Goal: Information Seeking & Learning: Check status

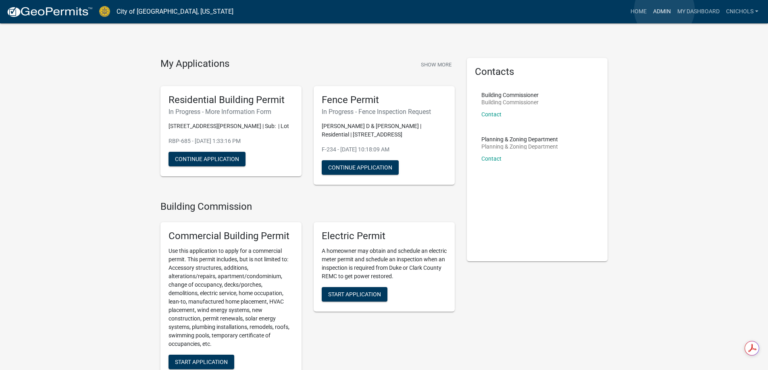
click at [664, 10] on link "Admin" at bounding box center [662, 11] width 24 height 15
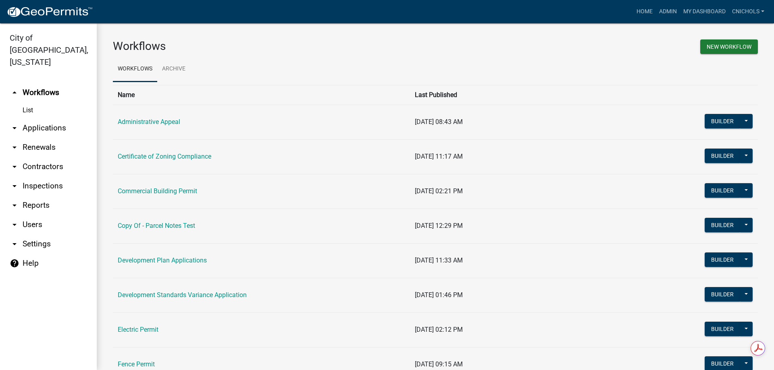
click at [175, 152] on td "Certificate of Zoning Compliance" at bounding box center [261, 156] width 297 height 35
click at [175, 156] on link "Certificate of Zoning Compliance" at bounding box center [164, 157] width 93 height 8
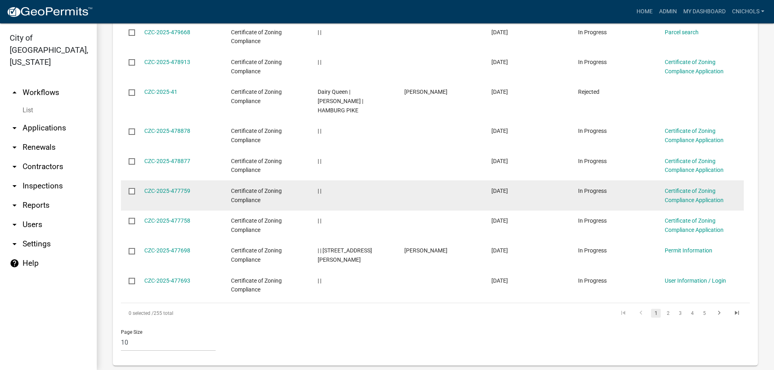
scroll to position [471, 0]
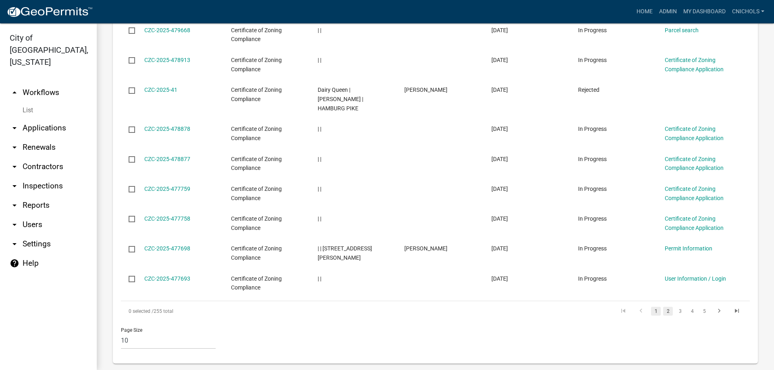
click at [663, 307] on link "2" at bounding box center [668, 311] width 10 height 9
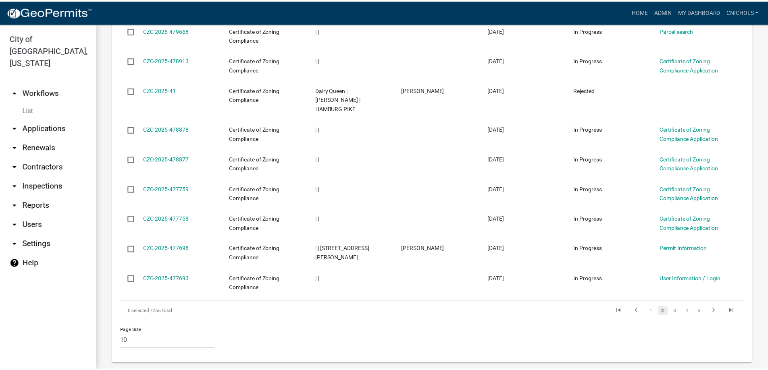
scroll to position [489, 0]
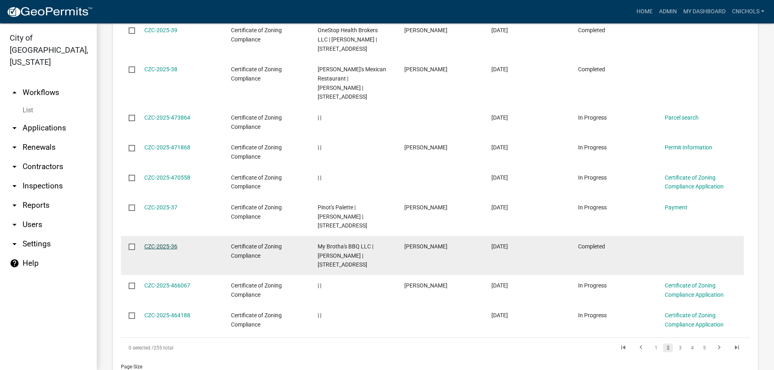
click at [161, 246] on link "CZC-2025-36" at bounding box center [160, 246] width 33 height 6
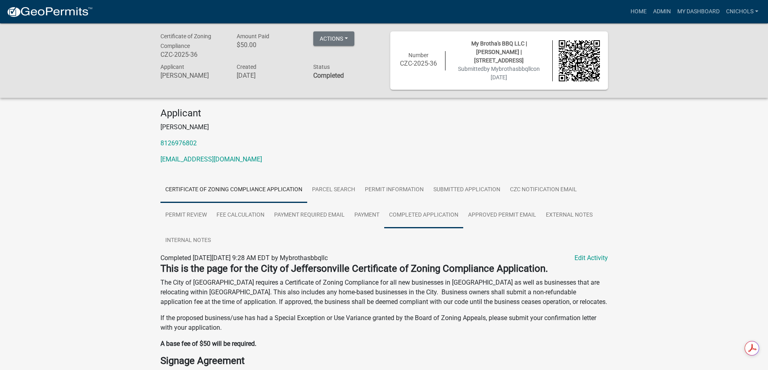
click at [419, 215] on link "Completed Application" at bounding box center [423, 216] width 79 height 26
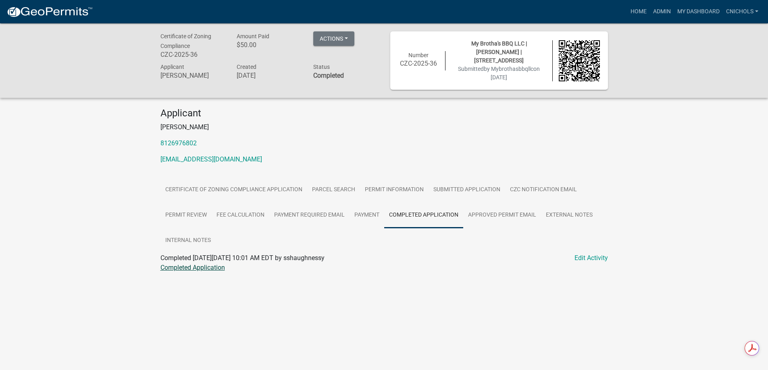
click at [192, 264] on link "Completed Application" at bounding box center [192, 268] width 64 height 8
